Goal: Ask a question

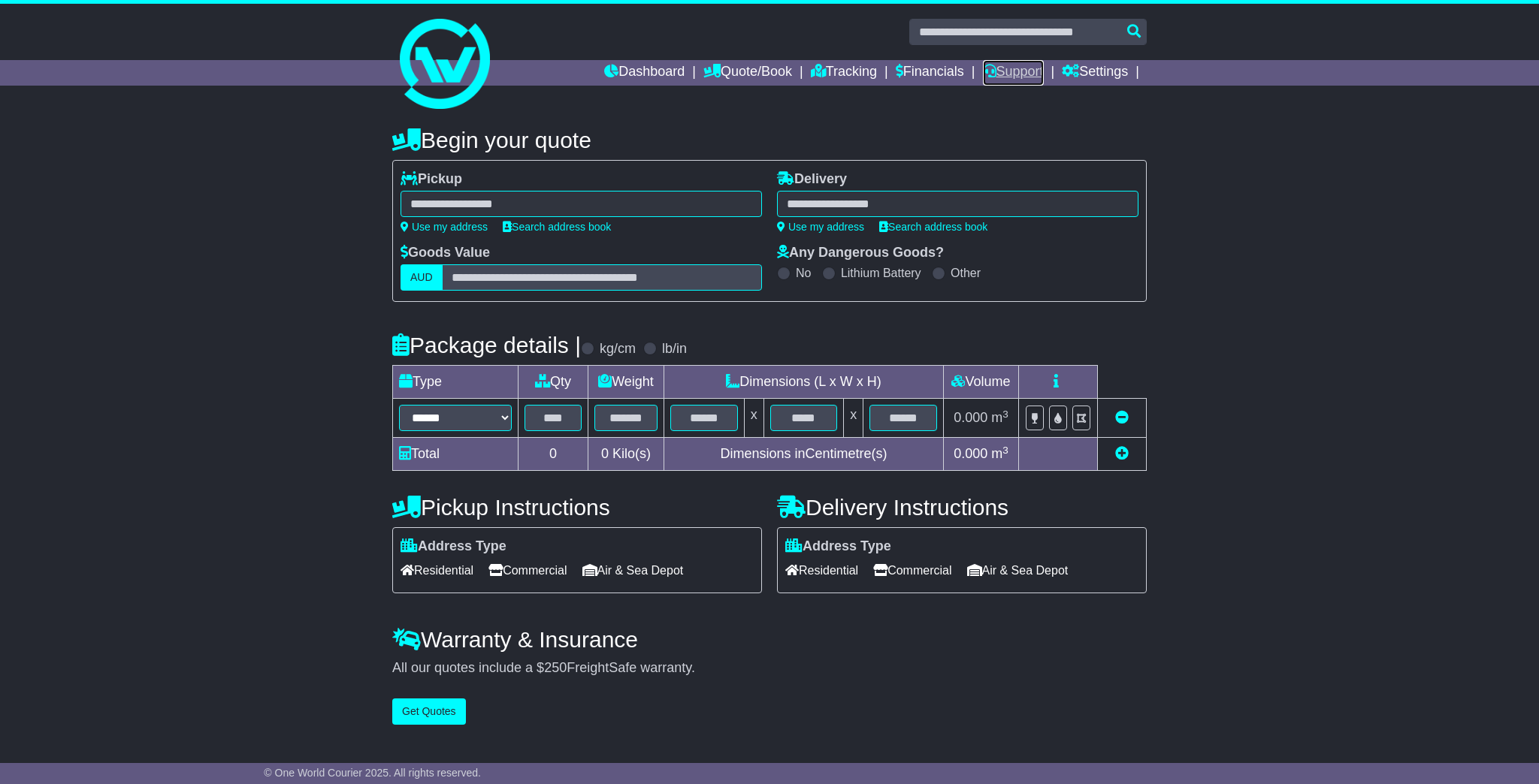
click at [1023, 72] on link "Support" at bounding box center [1013, 72] width 61 height 26
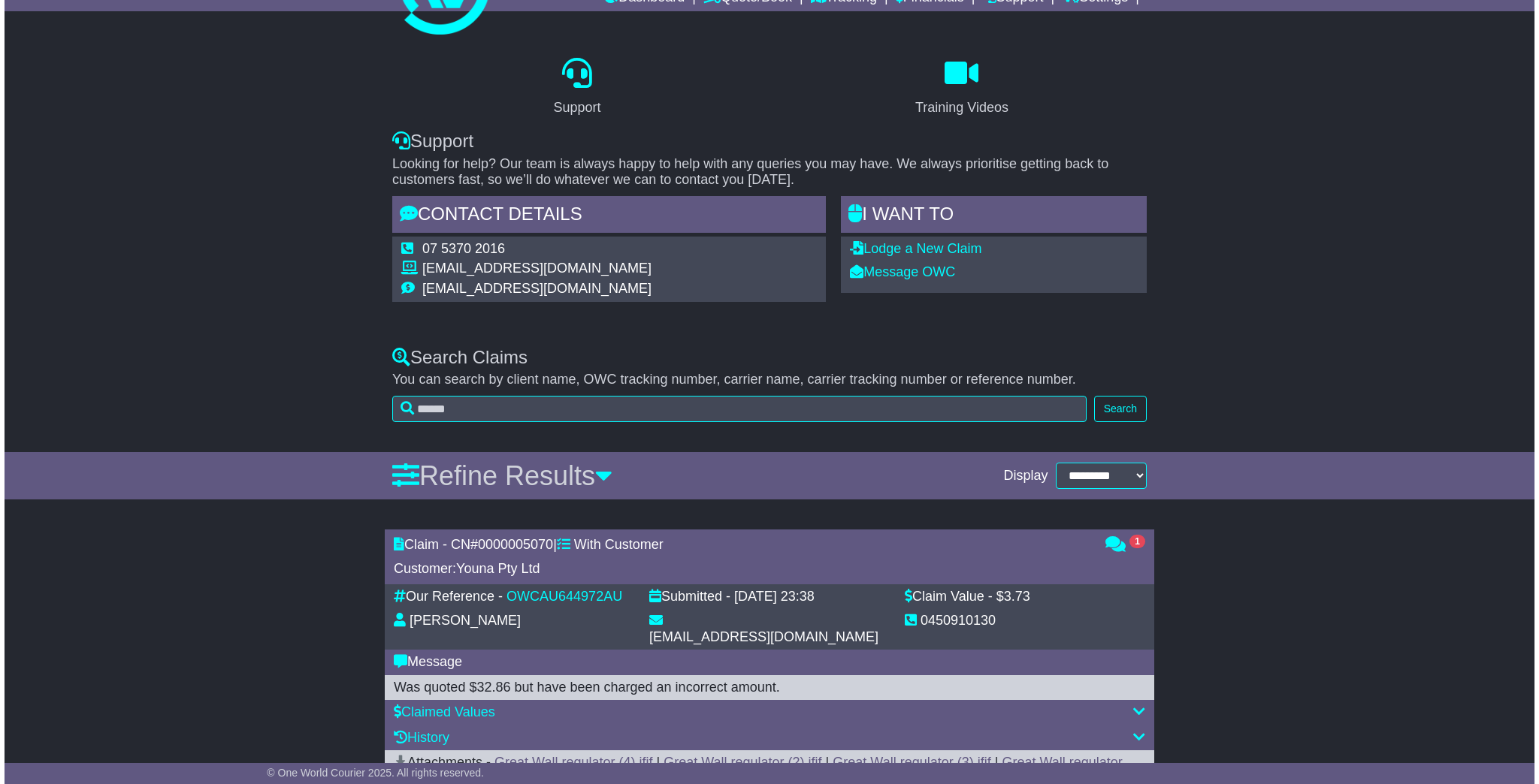
scroll to position [300, 0]
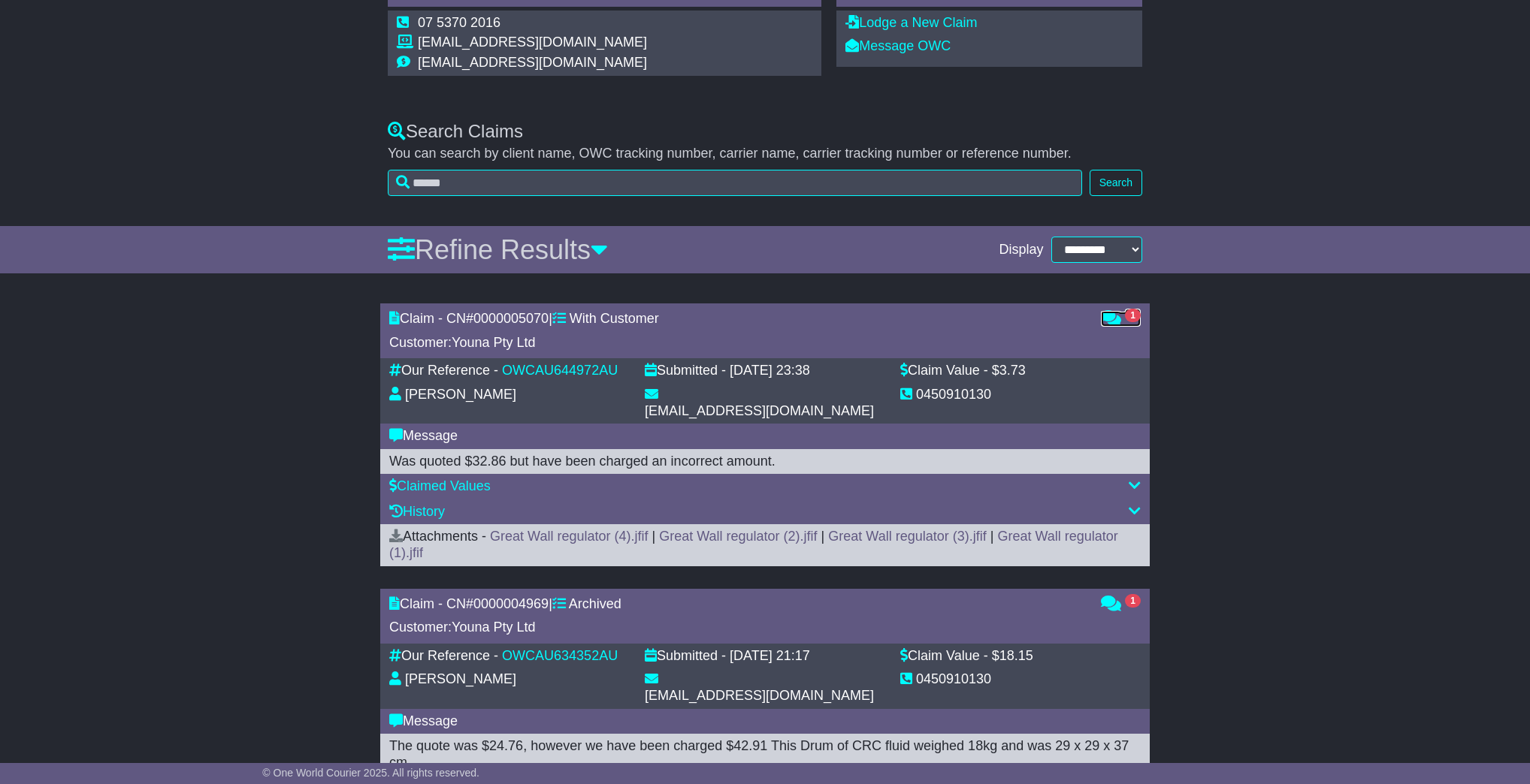
click at [1115, 321] on icon at bounding box center [1111, 317] width 20 height 13
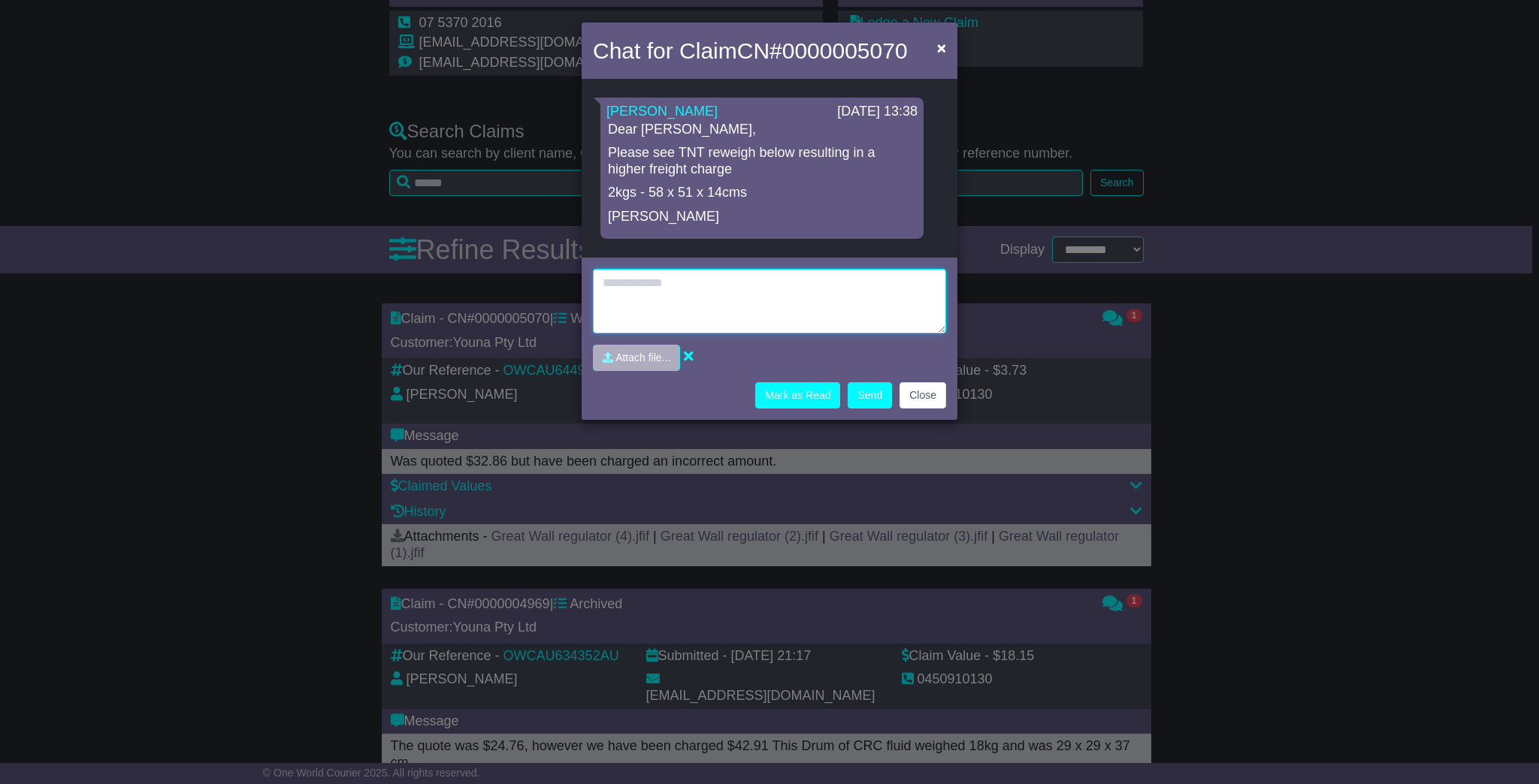
click at [663, 289] on textarea at bounding box center [770, 300] width 353 height 64
type textarea "**********"
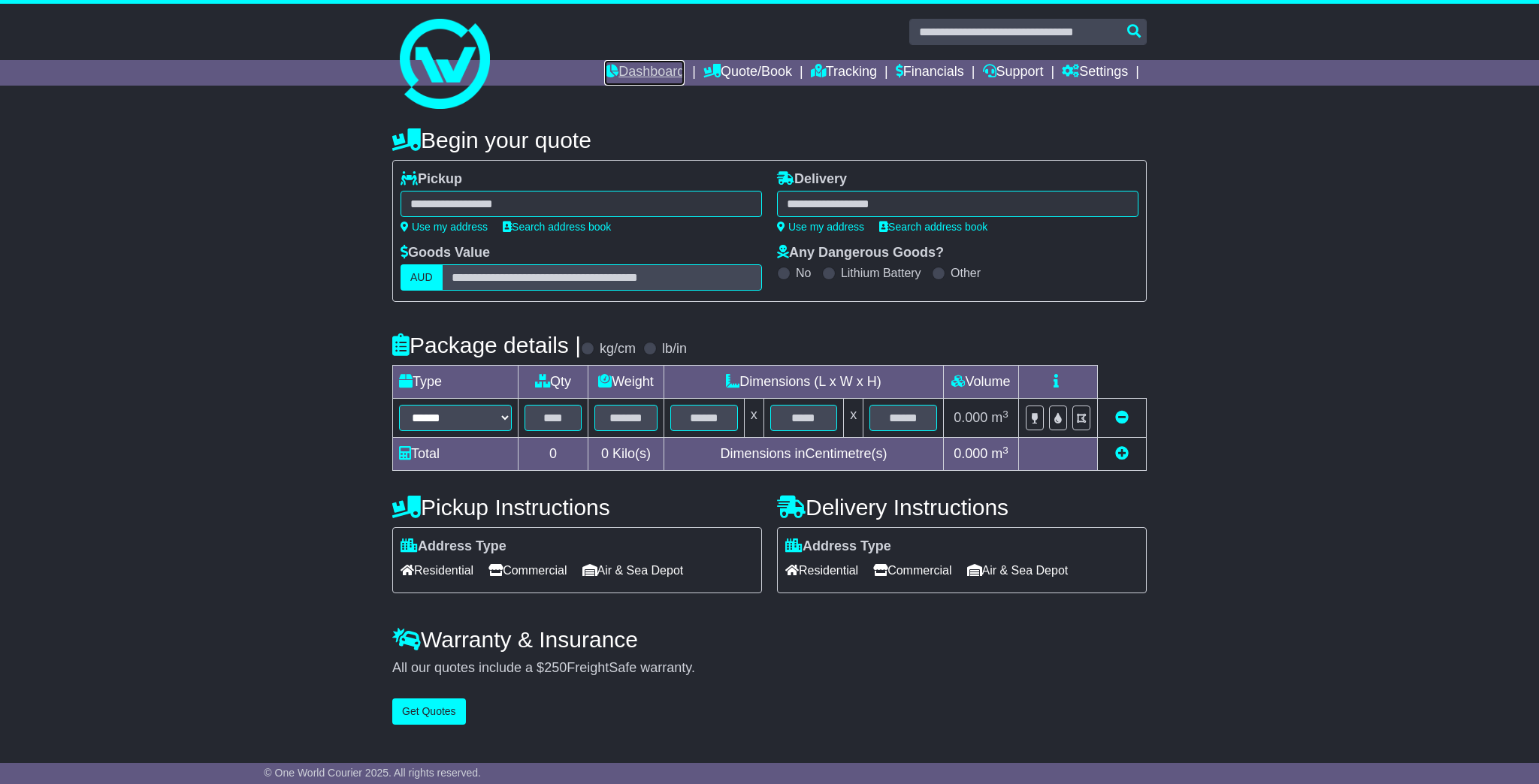
click at [643, 69] on link "Dashboard" at bounding box center [644, 72] width 81 height 26
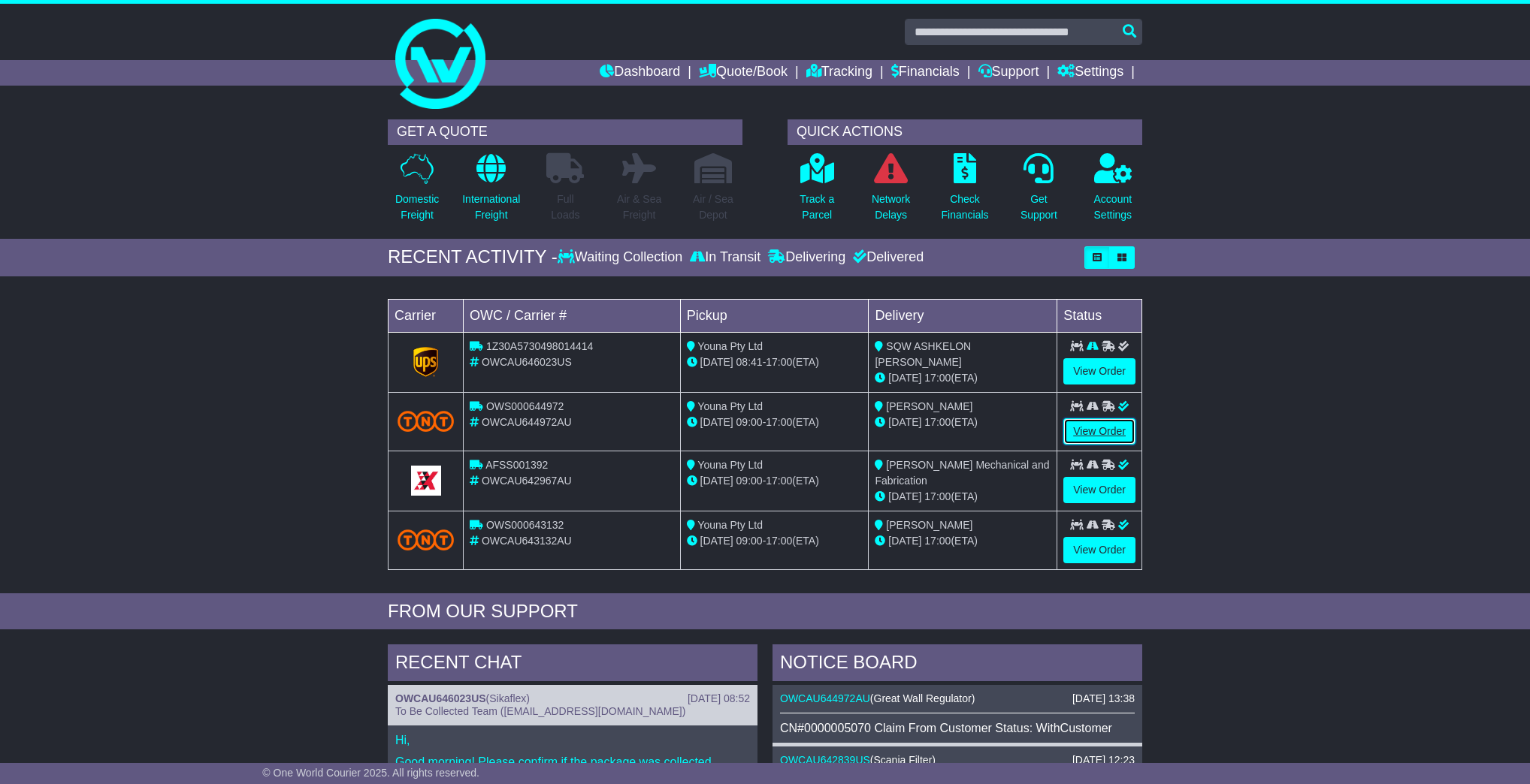
click at [1104, 428] on link "View Order" at bounding box center [1099, 432] width 72 height 26
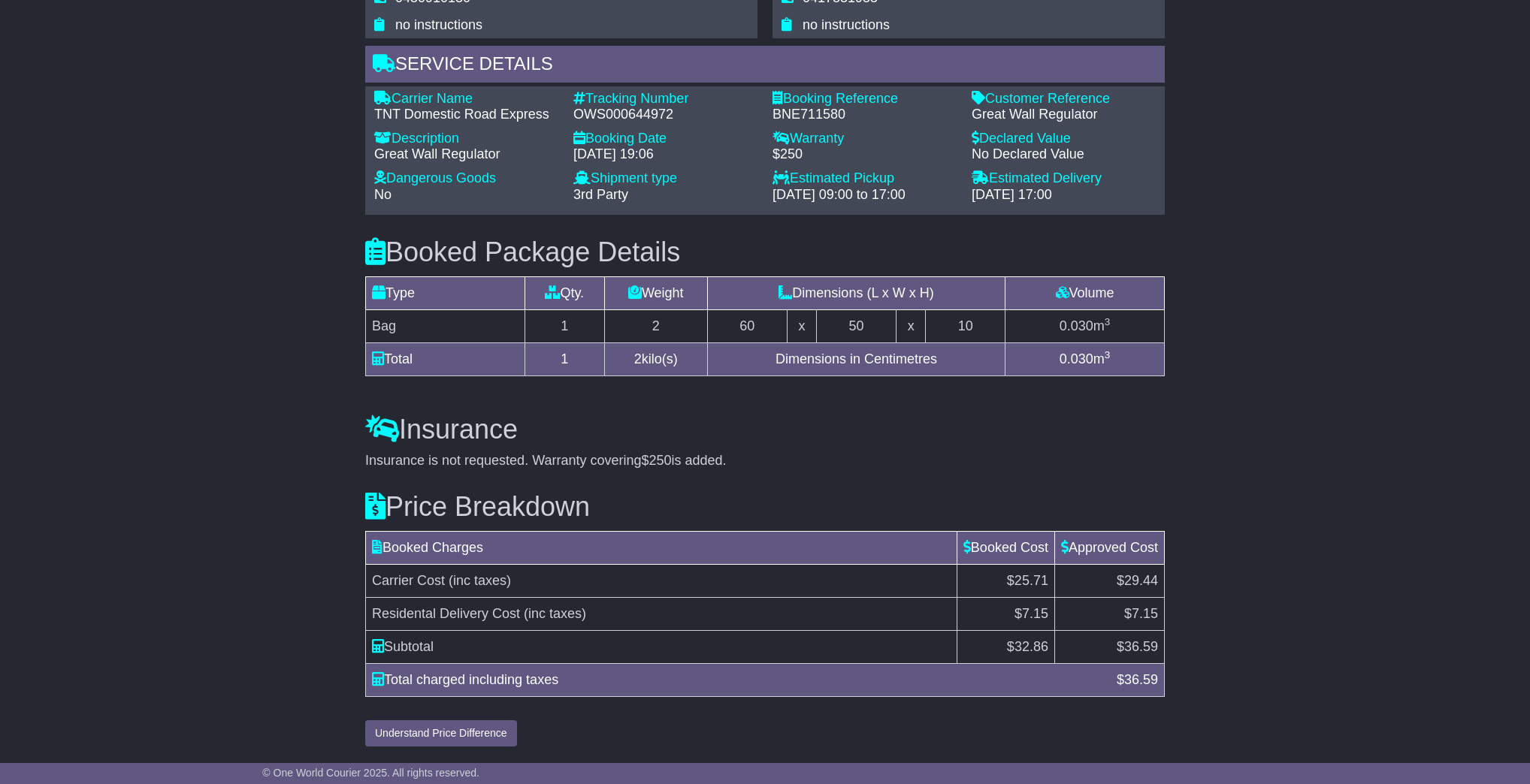
scroll to position [1128, 0]
